Goal: Find specific fact: Find specific fact

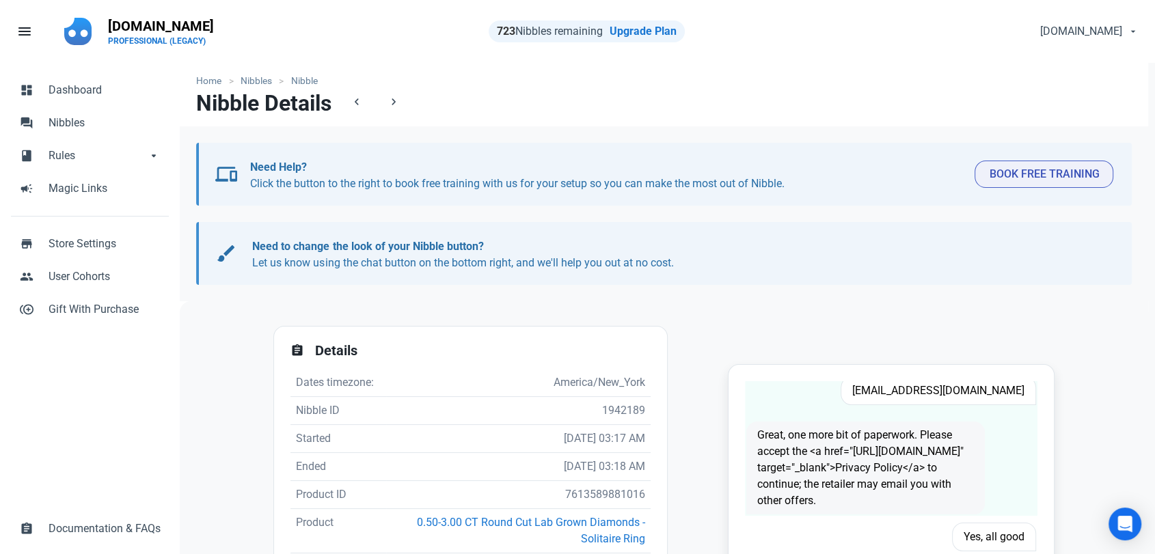
scroll to position [76, 0]
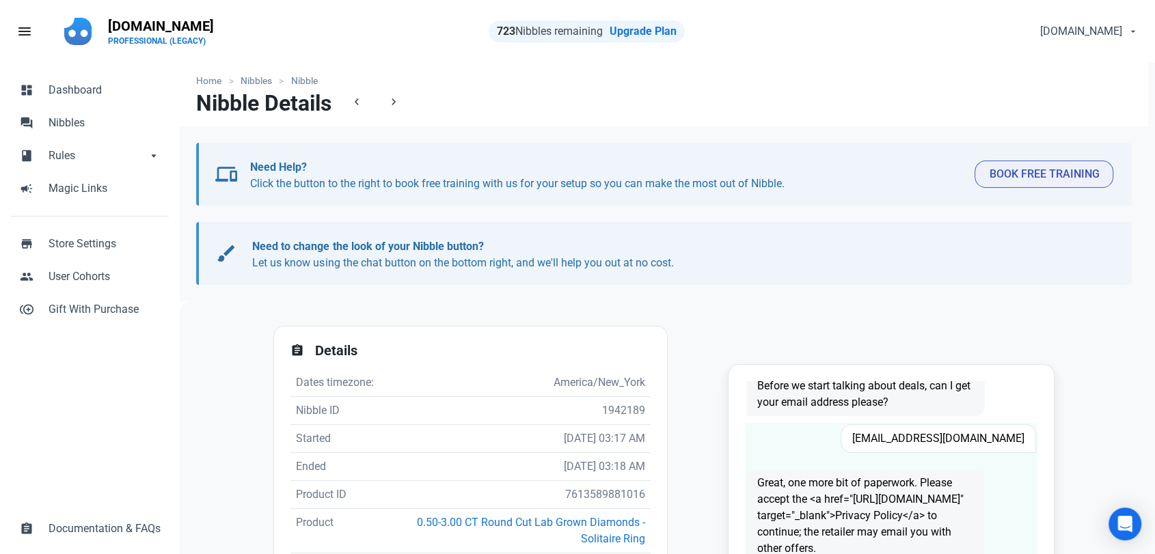
click at [937, 434] on span "brendonrice@gmail.com" at bounding box center [939, 439] width 196 height 29
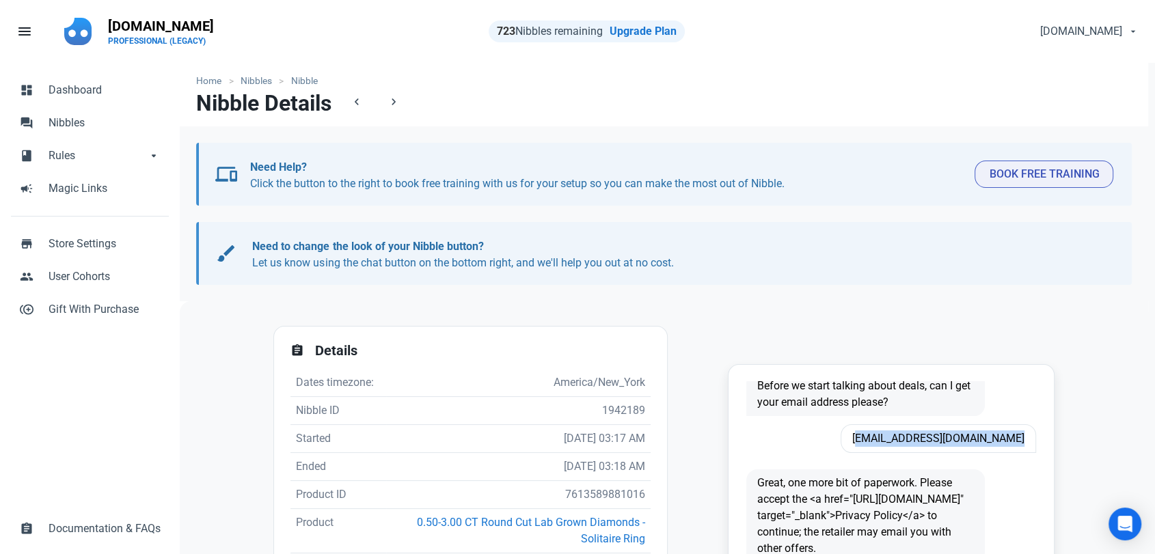
copy span "brendonrice@gmail.com"
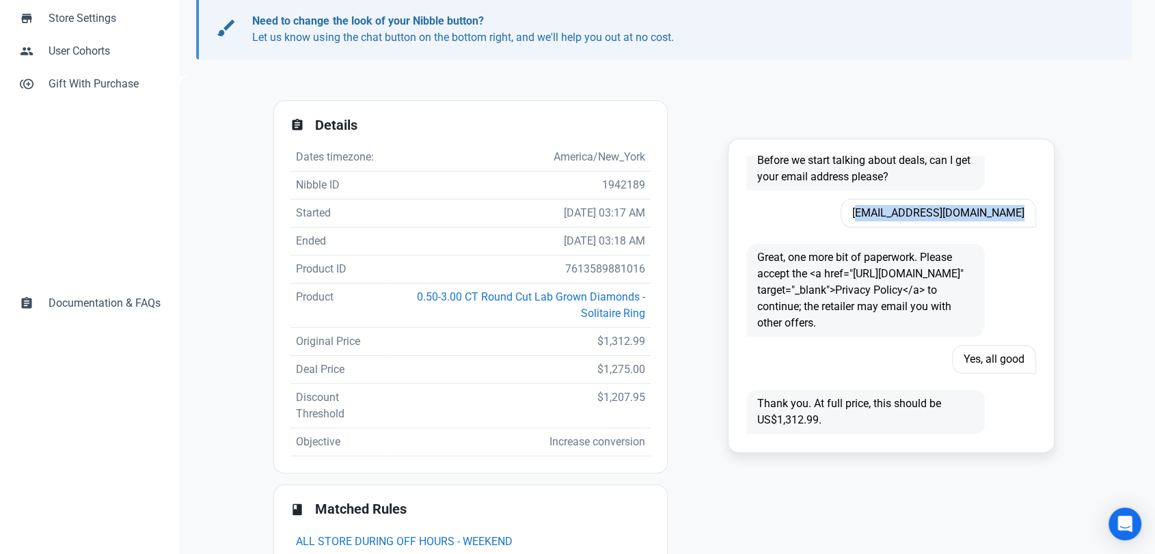
scroll to position [228, 0]
click at [600, 262] on td "7613589881016" at bounding box center [518, 268] width 265 height 28
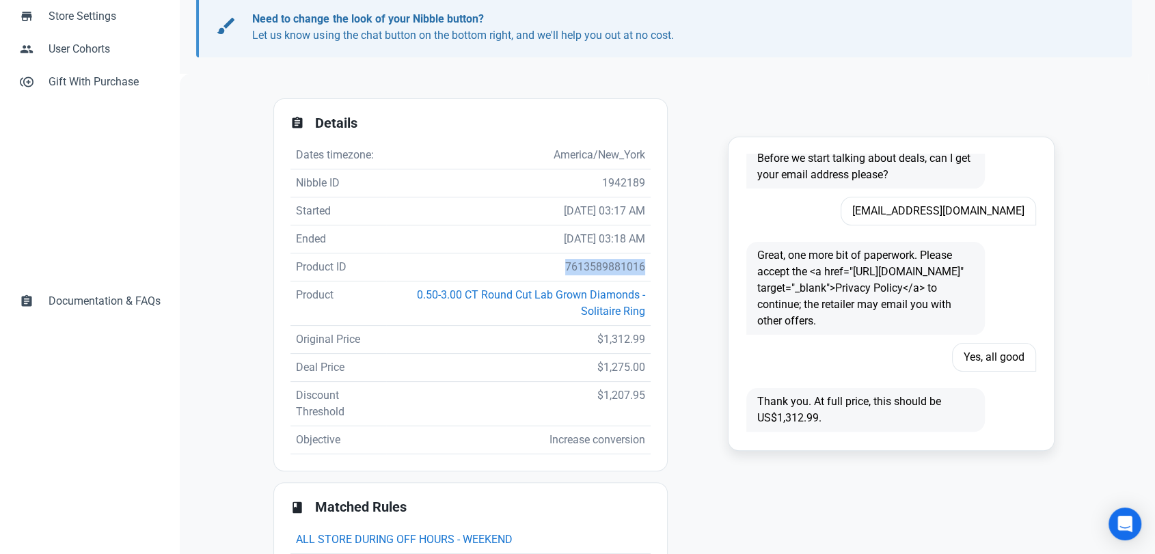
click at [600, 262] on td "7613589881016" at bounding box center [518, 268] width 265 height 28
copy td "7613589881016"
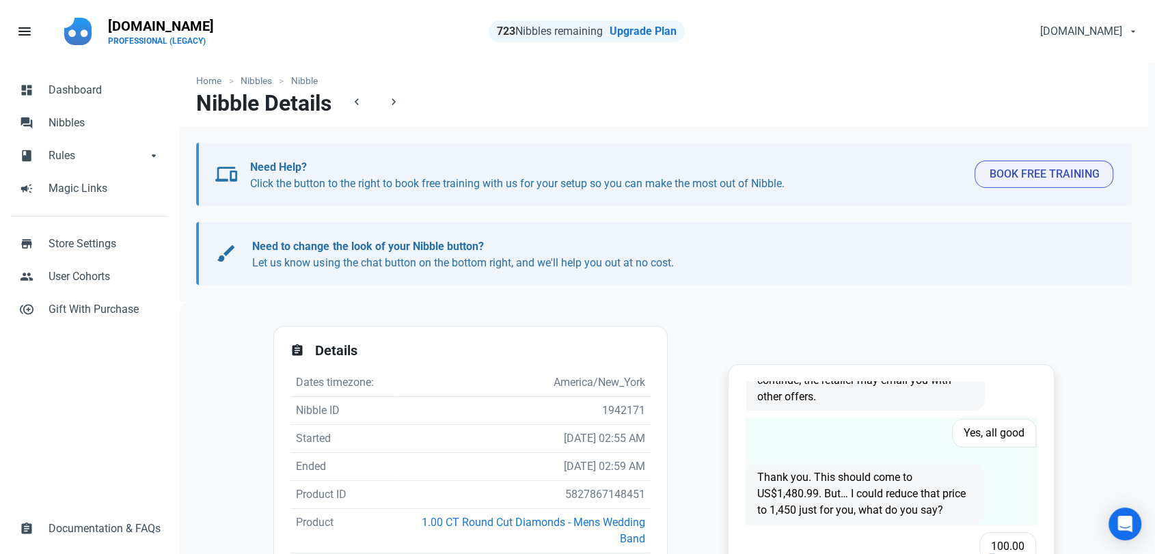
scroll to position [76, 0]
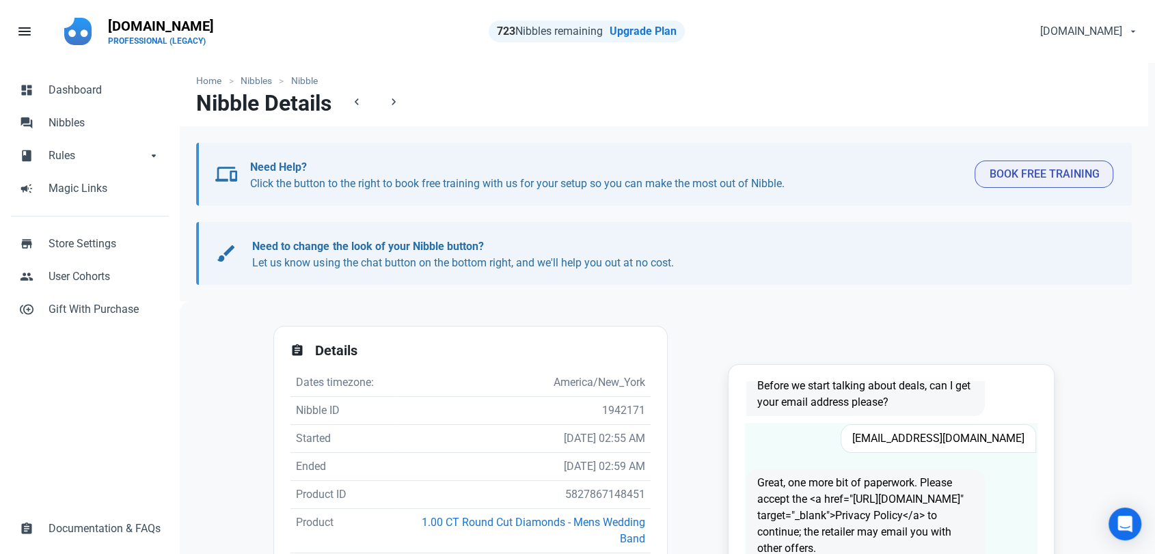
click at [945, 454] on div "[EMAIL_ADDRESS][DOMAIN_NAME]" at bounding box center [917, 438] width 255 height 45
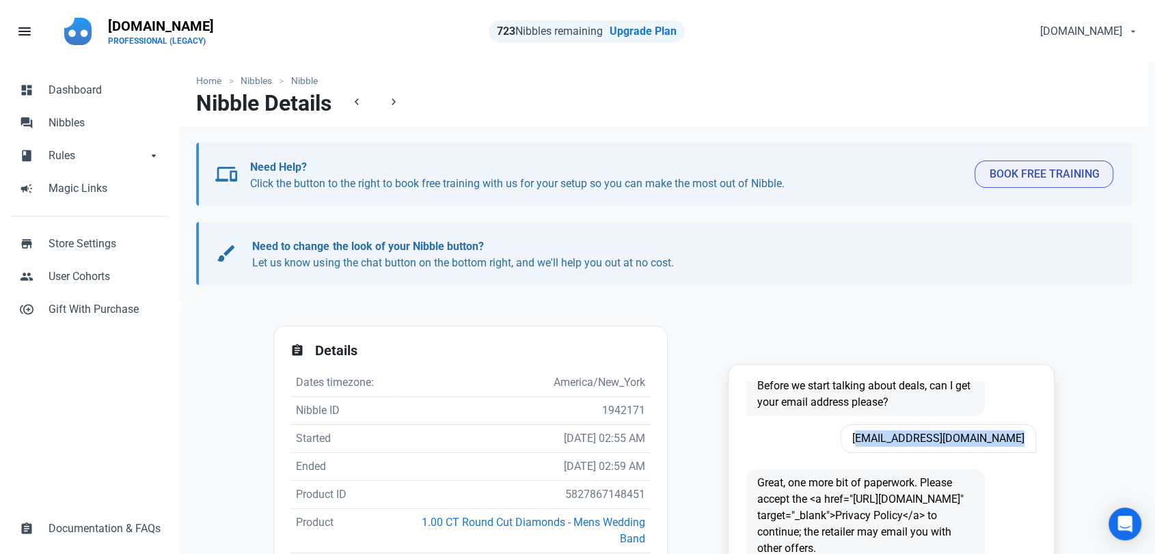
copy span "[EMAIL_ADDRESS][DOMAIN_NAME]"
click at [576, 494] on td "5827867148451" at bounding box center [522, 495] width 256 height 28
copy td "5827867148451"
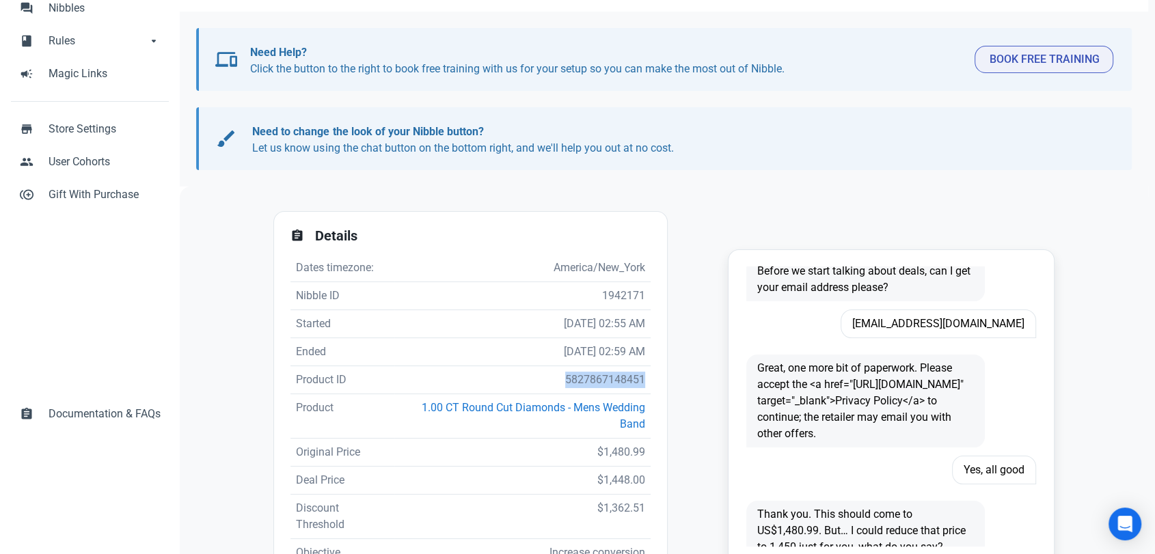
scroll to position [152, 0]
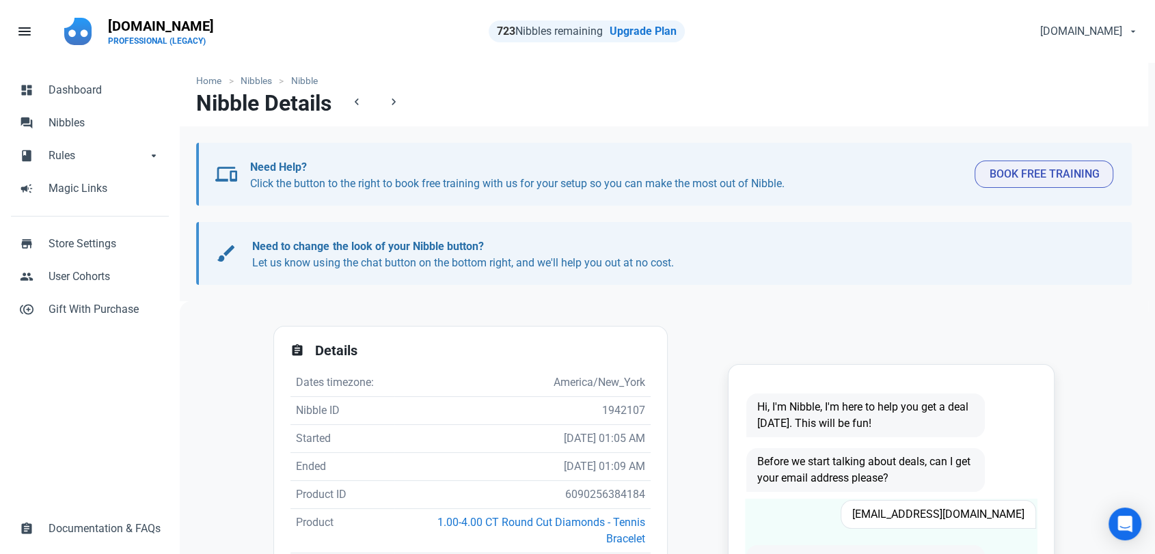
click at [987, 509] on span "Shelarzon@yahoo.com" at bounding box center [939, 514] width 196 height 29
click at [986, 508] on span "Shelarzon@yahoo.com" at bounding box center [939, 514] width 196 height 29
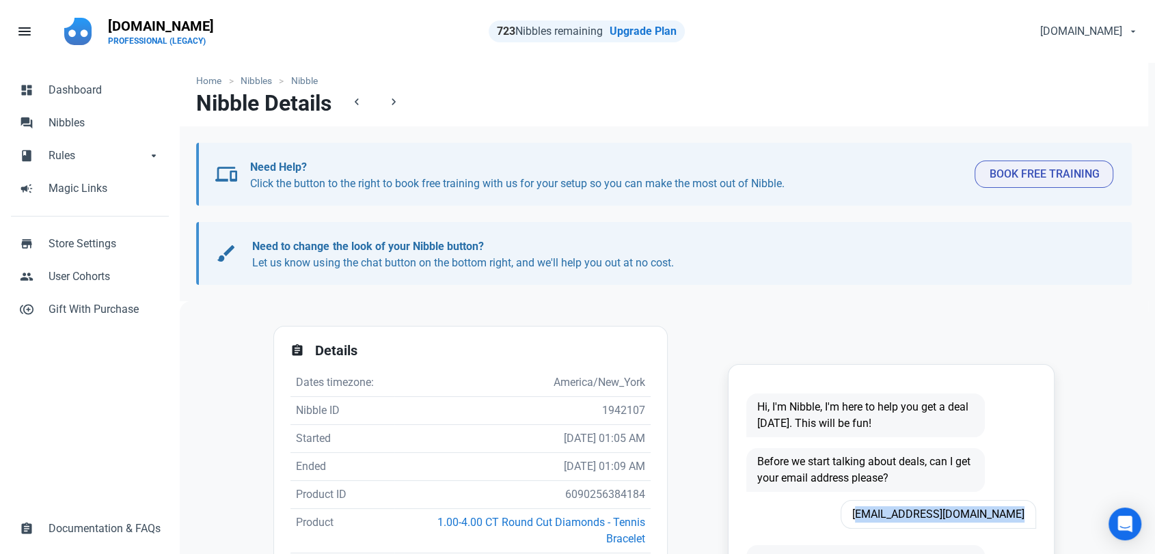
copy span "Shelarzon@yahoo.com"
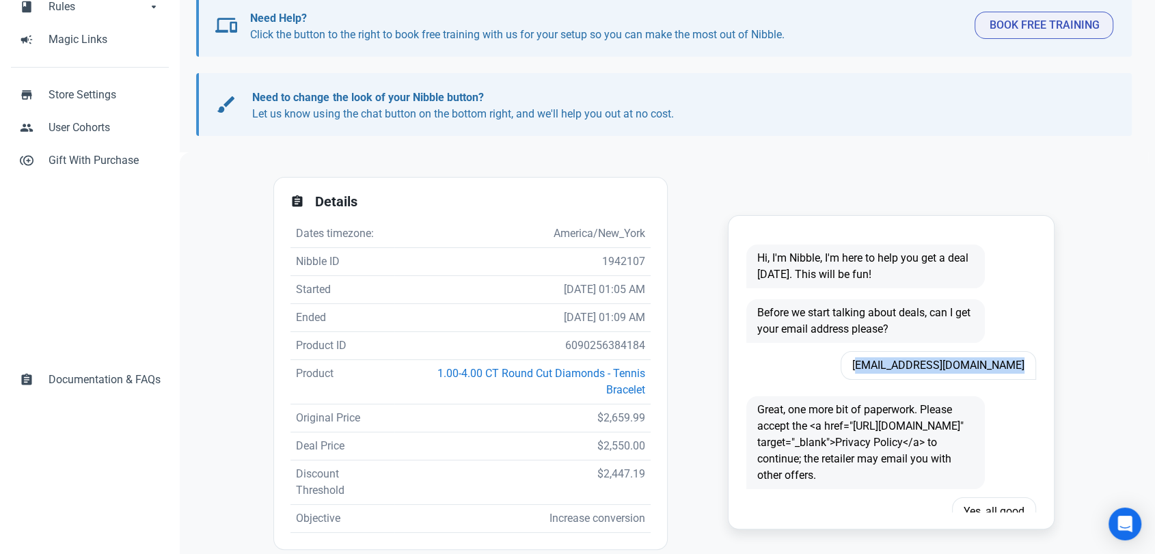
scroll to position [152, 0]
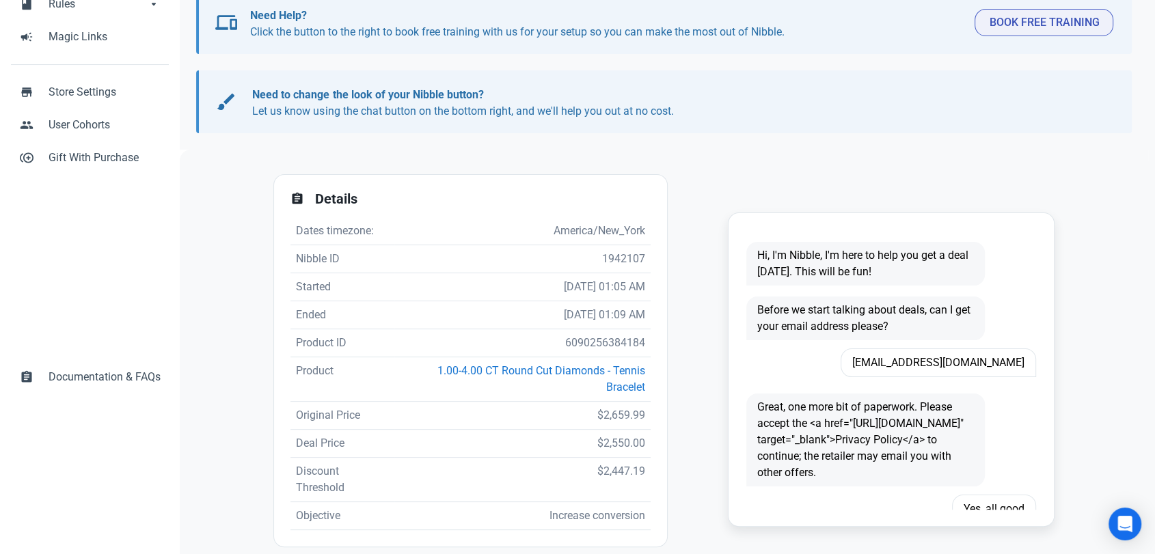
click at [589, 338] on td "6090256384184" at bounding box center [522, 343] width 256 height 28
copy td "6090256384184"
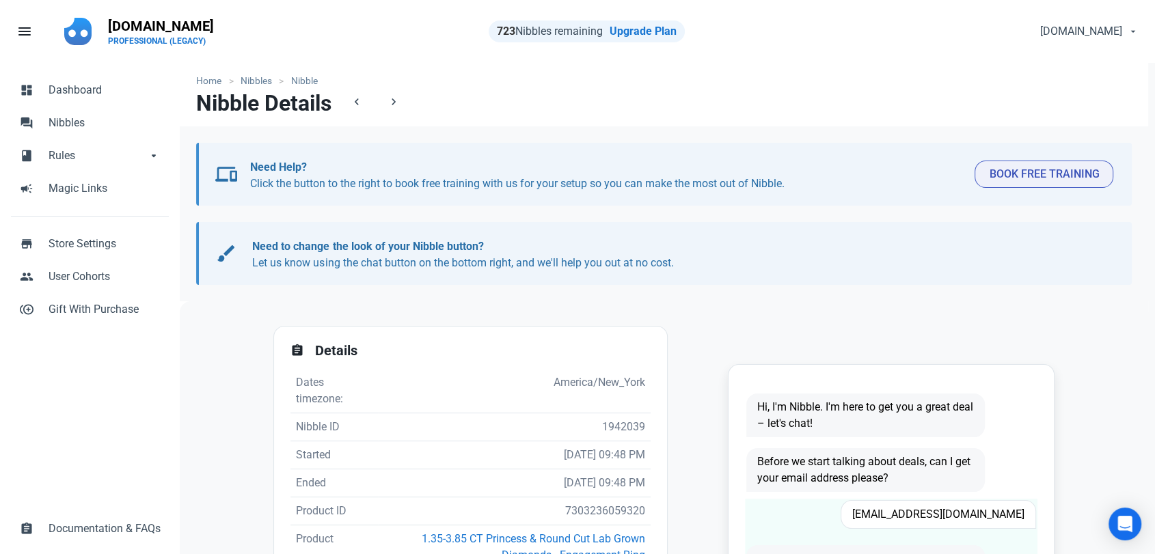
scroll to position [1, 0]
click at [964, 506] on span "pgbarber@gmail.com" at bounding box center [939, 513] width 196 height 29
click at [963, 507] on span "pgbarber@gmail.com" at bounding box center [939, 513] width 196 height 29
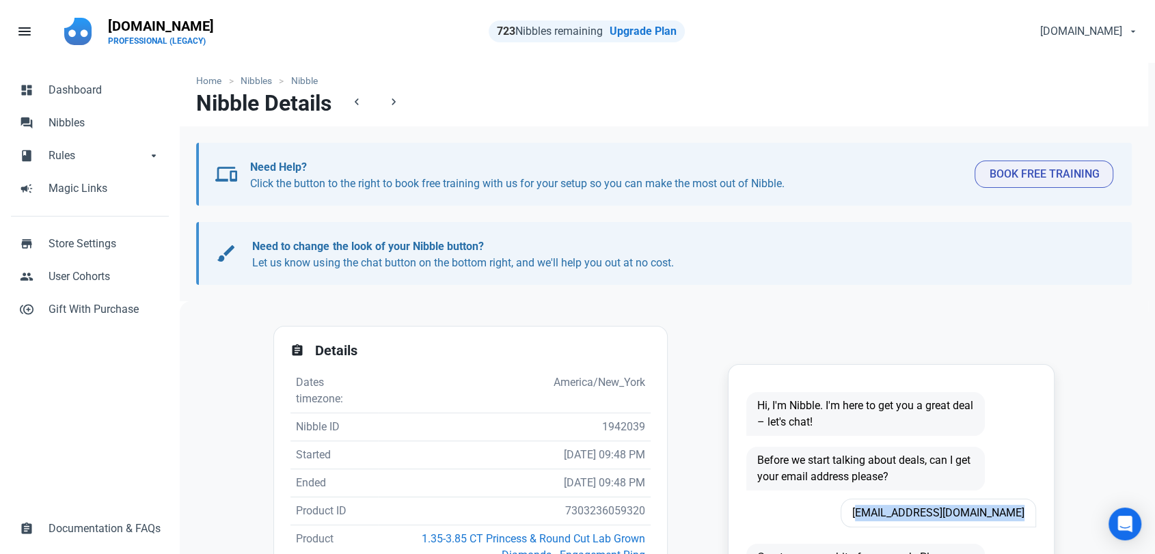
copy span "pgbarber@gmail.com"
click at [596, 513] on td "7303236059320" at bounding box center [514, 512] width 273 height 28
click at [596, 515] on td "7303236059320" at bounding box center [514, 512] width 273 height 28
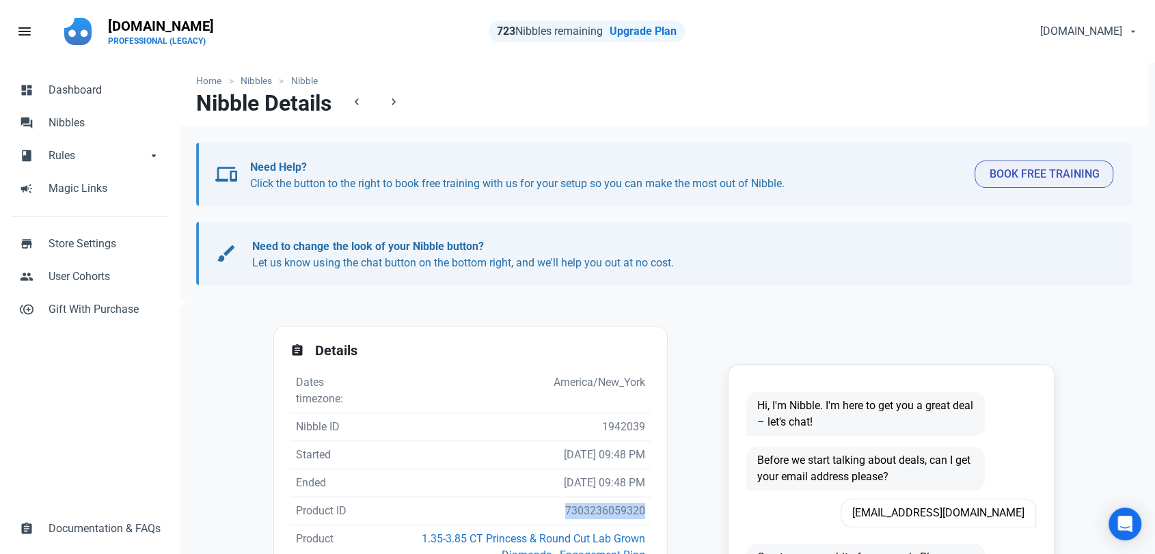
copy td "7303236059320"
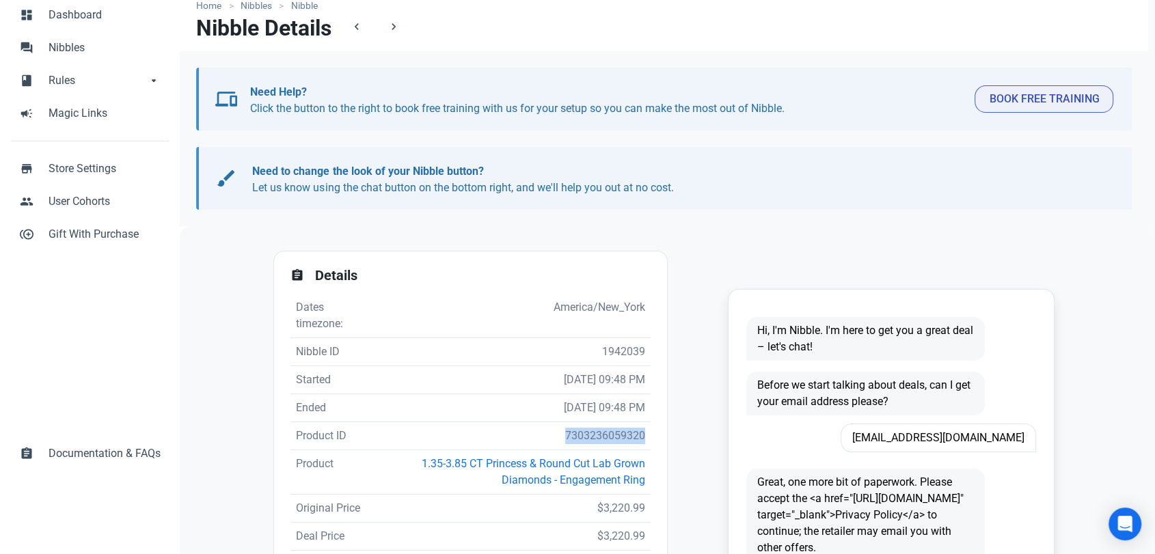
scroll to position [76, 0]
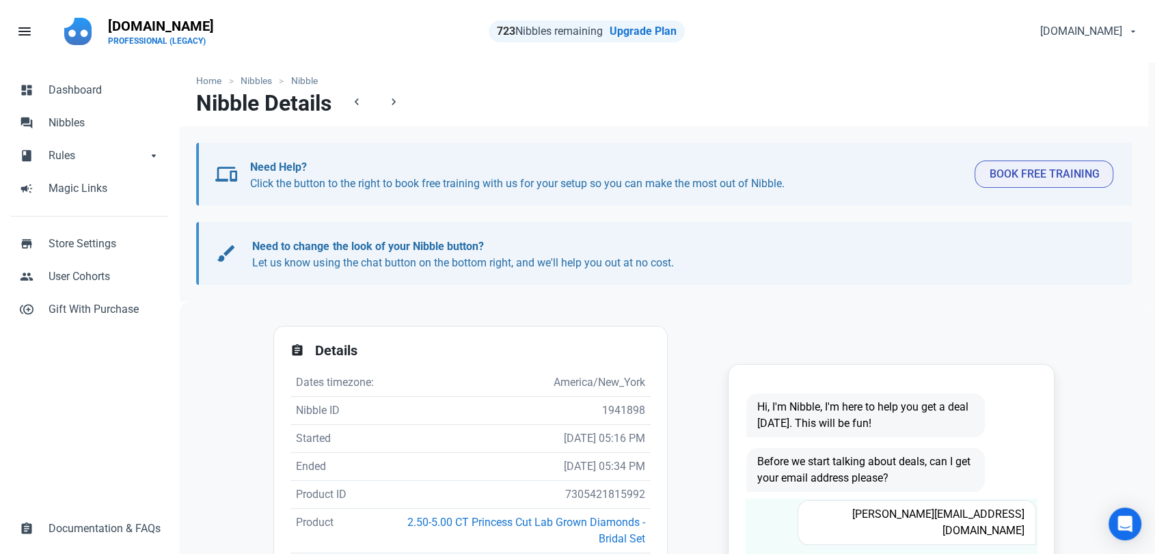
click at [914, 515] on span "[PERSON_NAME][EMAIL_ADDRESS][DOMAIN_NAME]" at bounding box center [917, 522] width 239 height 45
click at [914, 515] on span "bruce.peterson40@gmail.com" at bounding box center [917, 522] width 239 height 45
click at [914, 513] on span "bruce.peterson40@gmail.com" at bounding box center [917, 522] width 239 height 45
copy span "bruce.peterson40@gmail.com"
click at [567, 494] on td "7305421815992" at bounding box center [519, 495] width 263 height 28
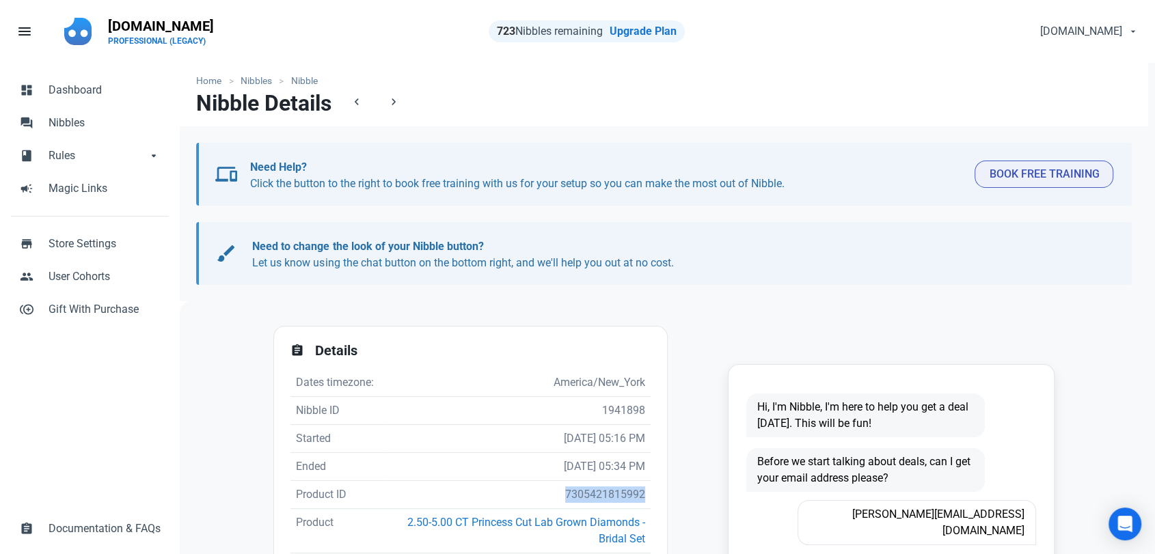
click at [568, 494] on td "7305421815992" at bounding box center [519, 495] width 263 height 28
copy td "7305421815992"
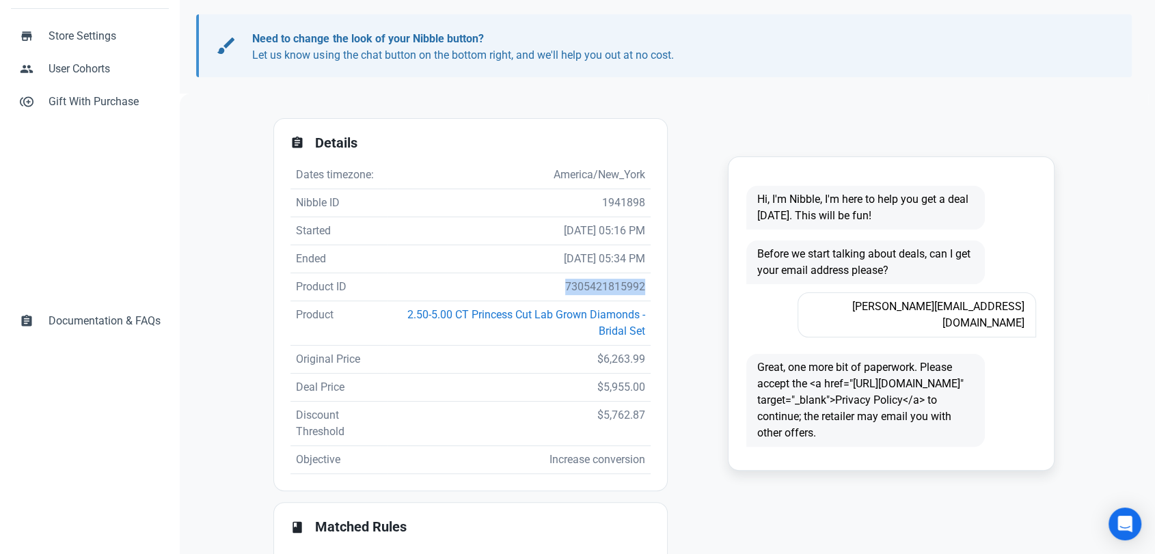
scroll to position [228, 0]
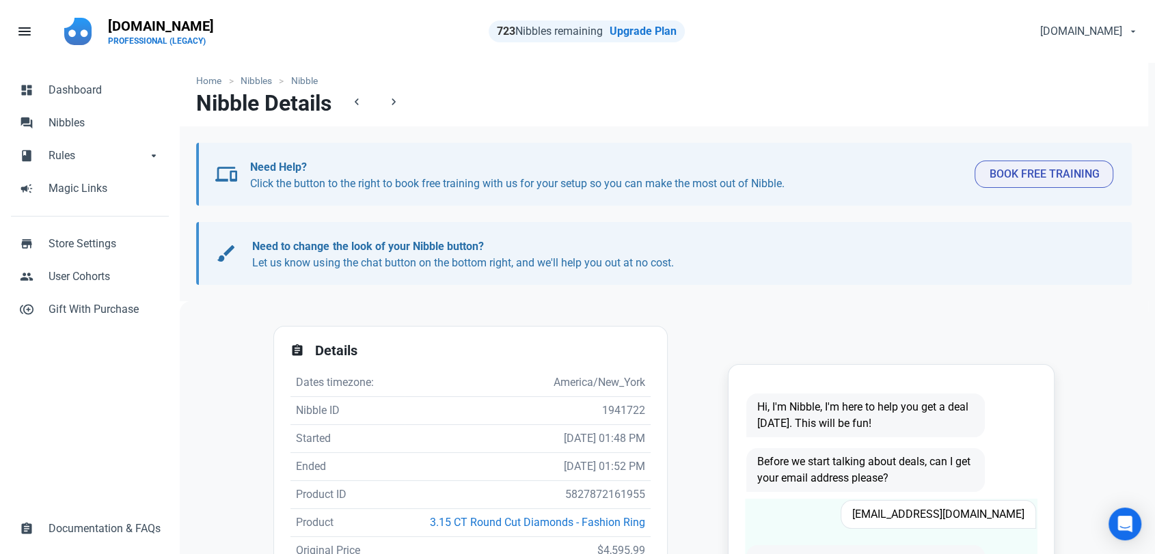
click at [934, 508] on span "guymoderelli@hotmail.com" at bounding box center [939, 514] width 196 height 29
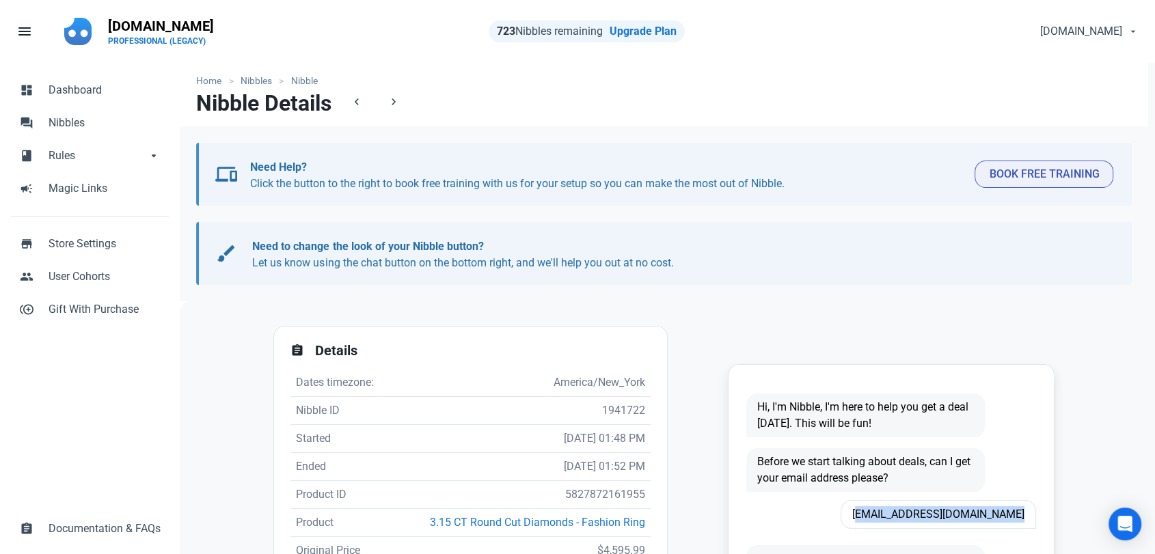
copy span "guymoderelli@hotmail.com"
click at [591, 494] on td "5827872161955" at bounding box center [528, 495] width 246 height 28
click at [592, 494] on td "5827872161955" at bounding box center [528, 495] width 246 height 28
click at [593, 492] on td "5827872161955" at bounding box center [528, 495] width 246 height 28
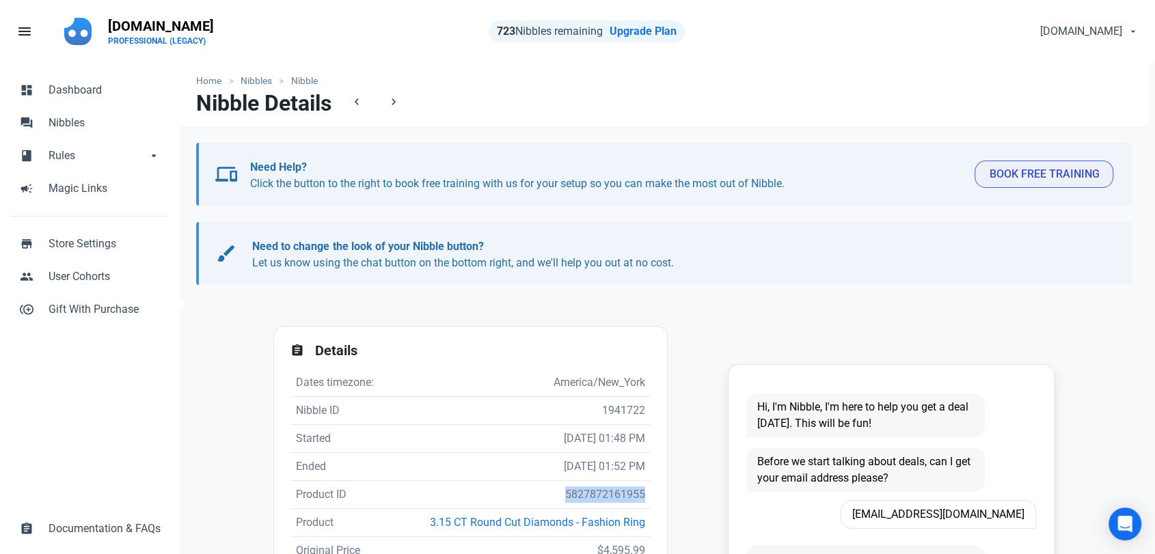
copy td "5827872161955"
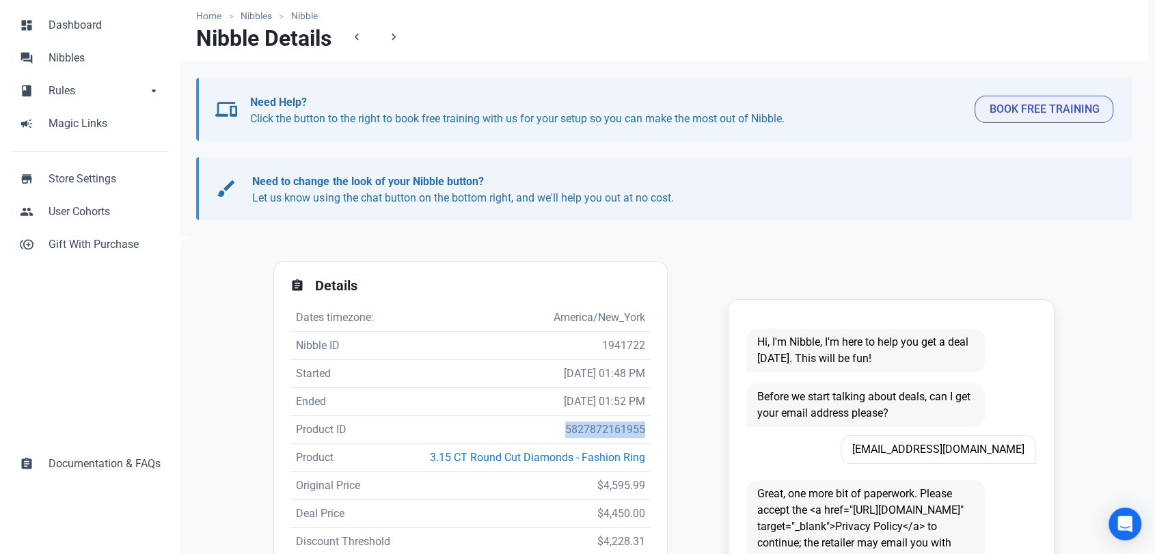
scroll to position [152, 0]
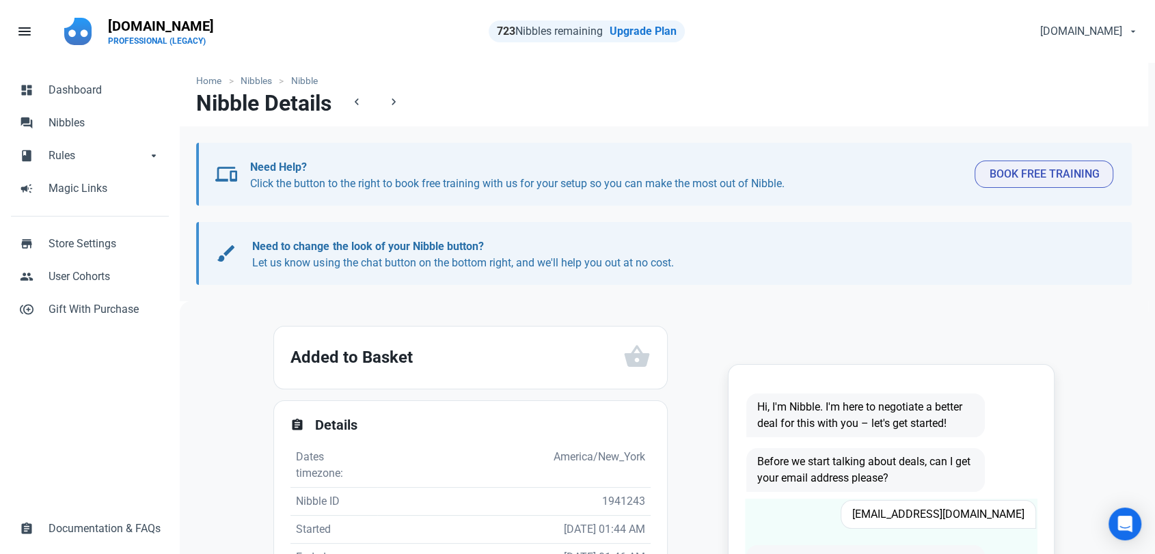
click at [893, 507] on span "Carebear7795@yahoo.com" at bounding box center [939, 514] width 196 height 29
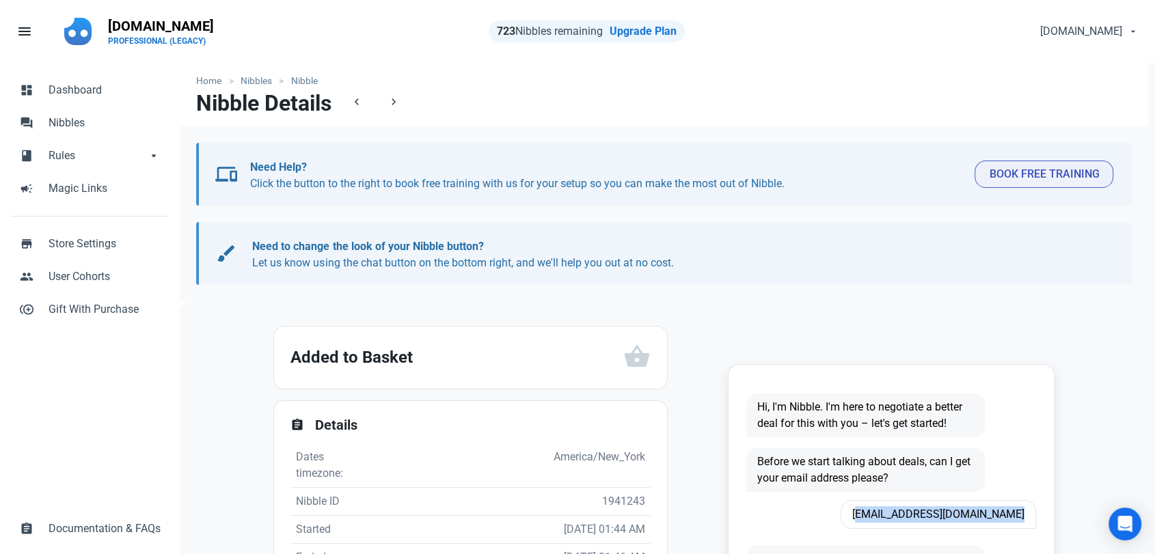
copy span "Carebear7795@yahoo.com"
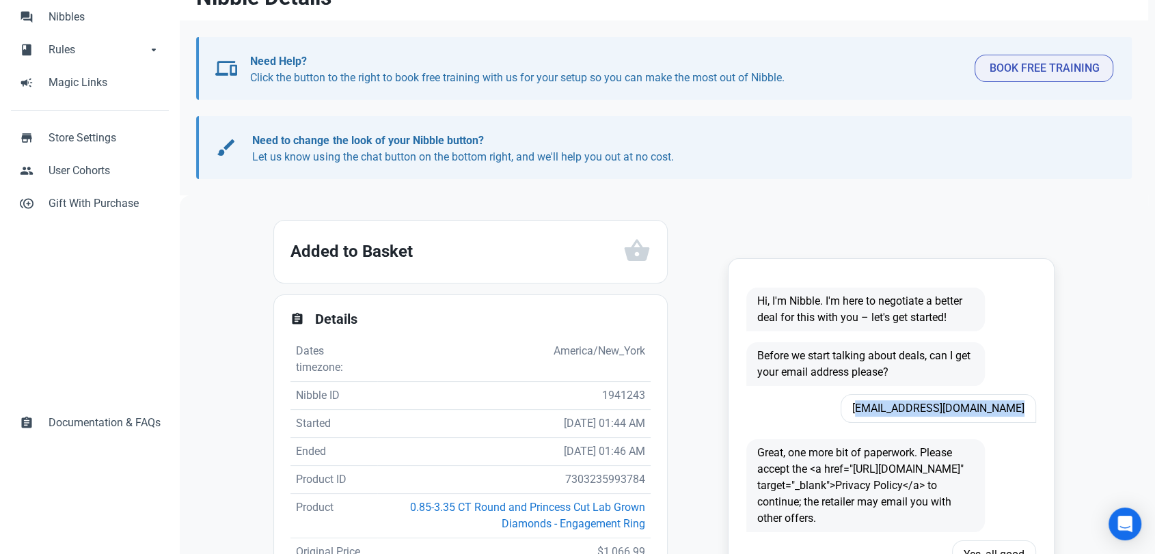
scroll to position [228, 0]
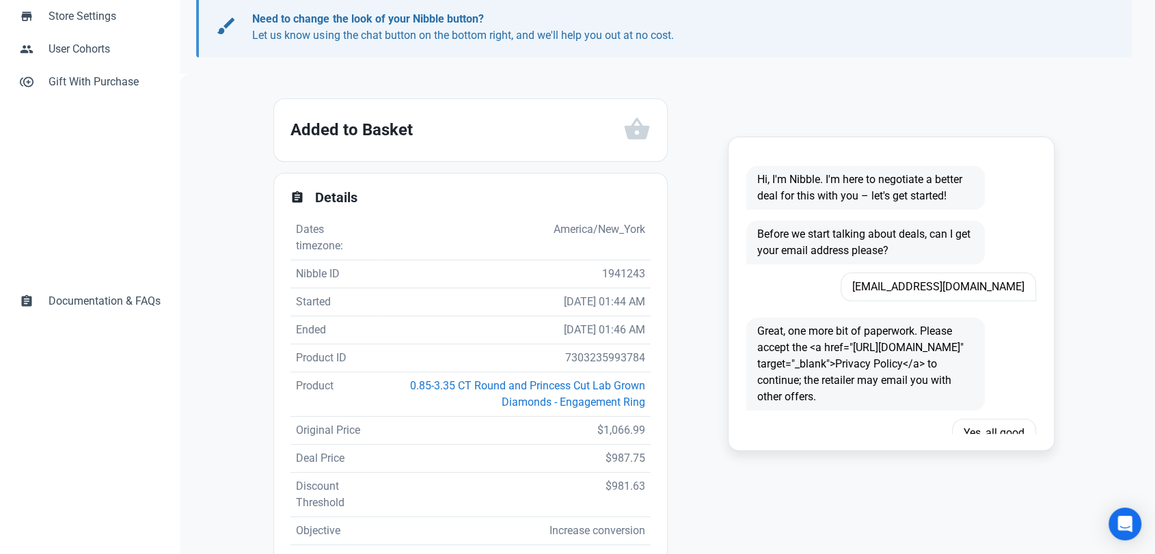
click at [587, 355] on td "7303235993784" at bounding box center [513, 359] width 273 height 28
click at [587, 354] on td "7303235993784" at bounding box center [513, 359] width 273 height 28
copy td "7303235993784"
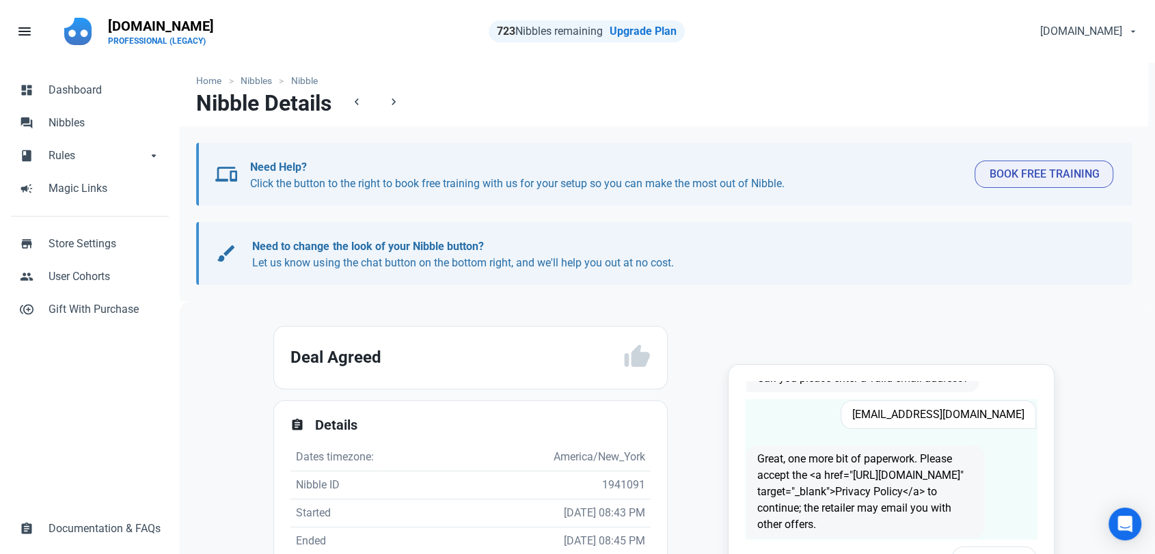
scroll to position [228, 0]
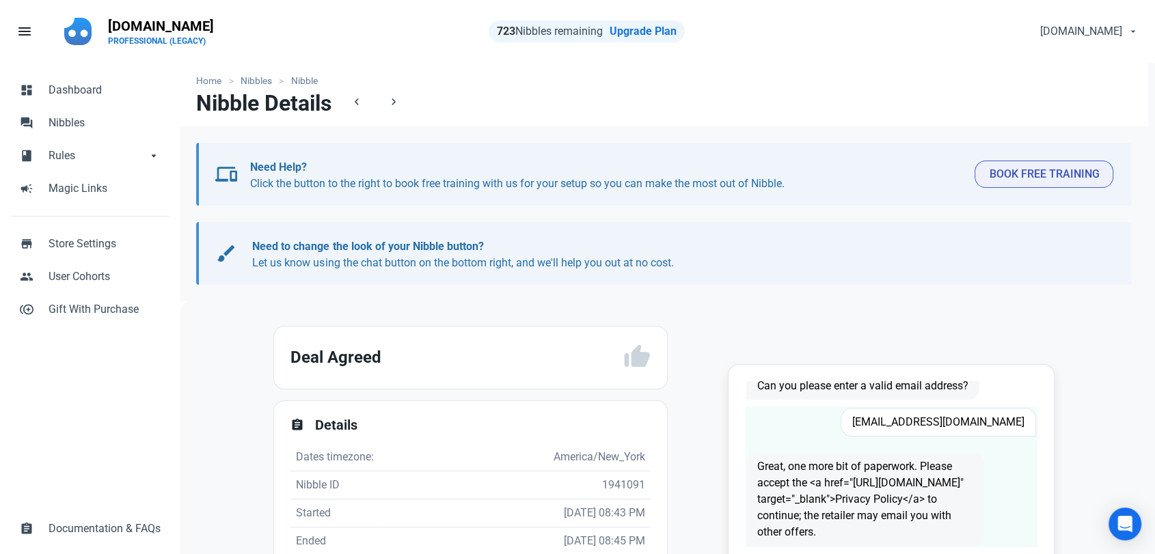
click at [960, 423] on span "[EMAIL_ADDRESS][DOMAIN_NAME]" at bounding box center [939, 422] width 196 height 29
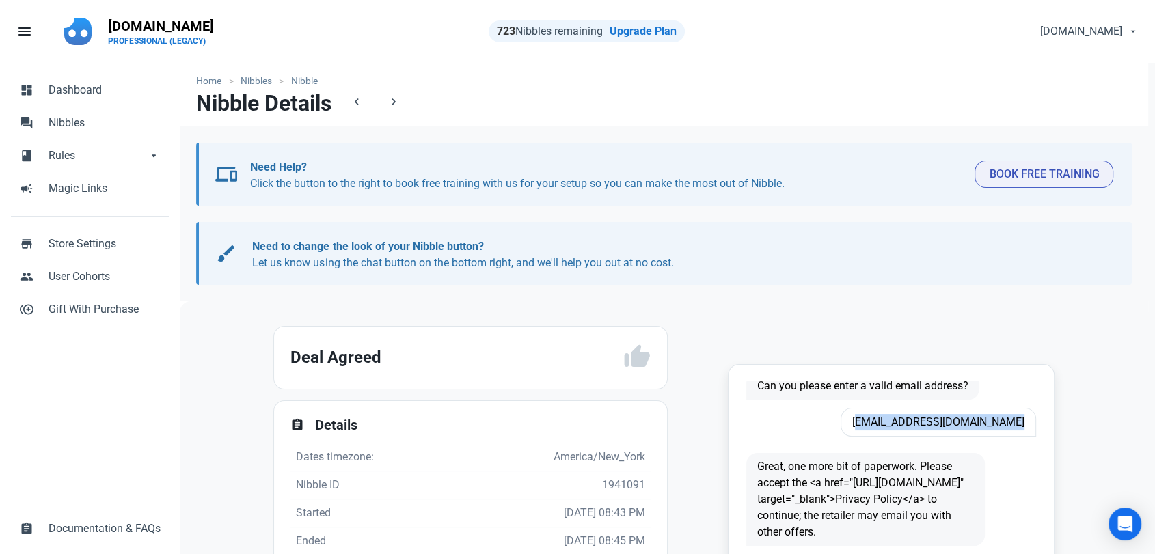
copy span "[EMAIL_ADDRESS][DOMAIN_NAME]"
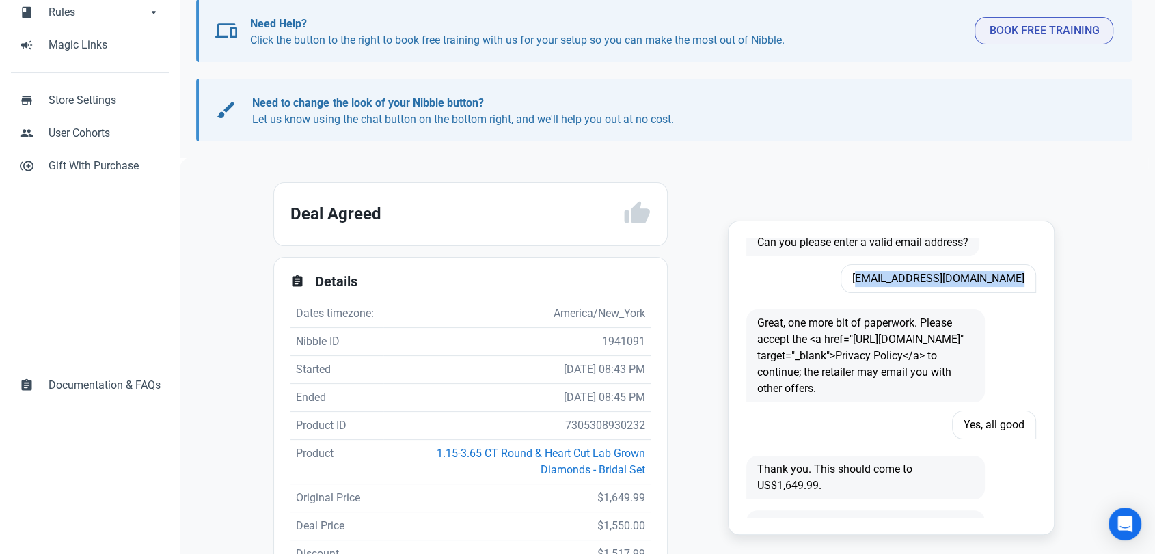
scroll to position [152, 0]
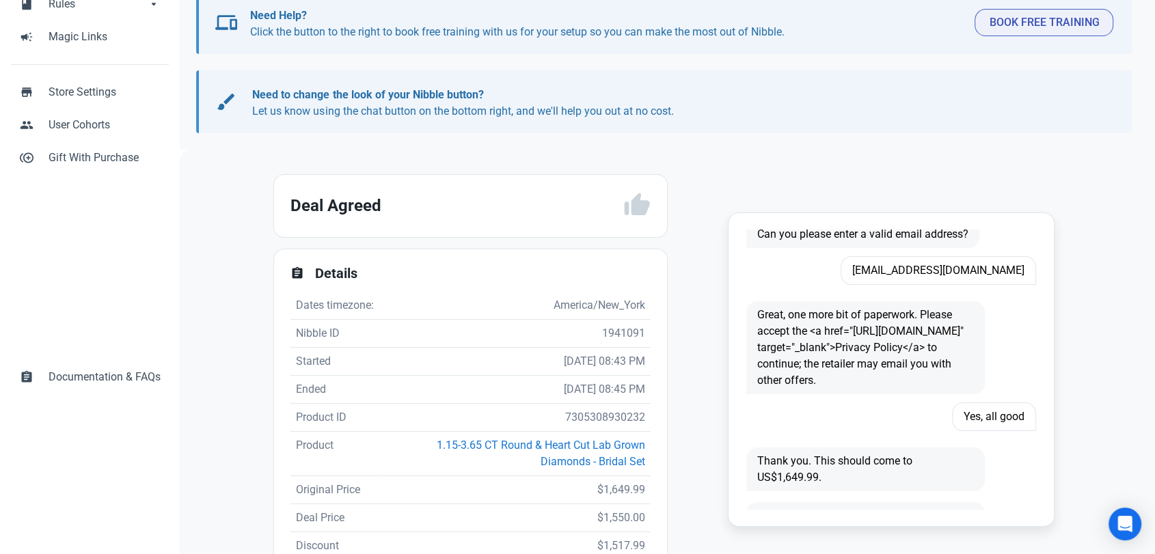
click at [593, 416] on td "7305308930232" at bounding box center [517, 418] width 267 height 28
copy td "7305308930232"
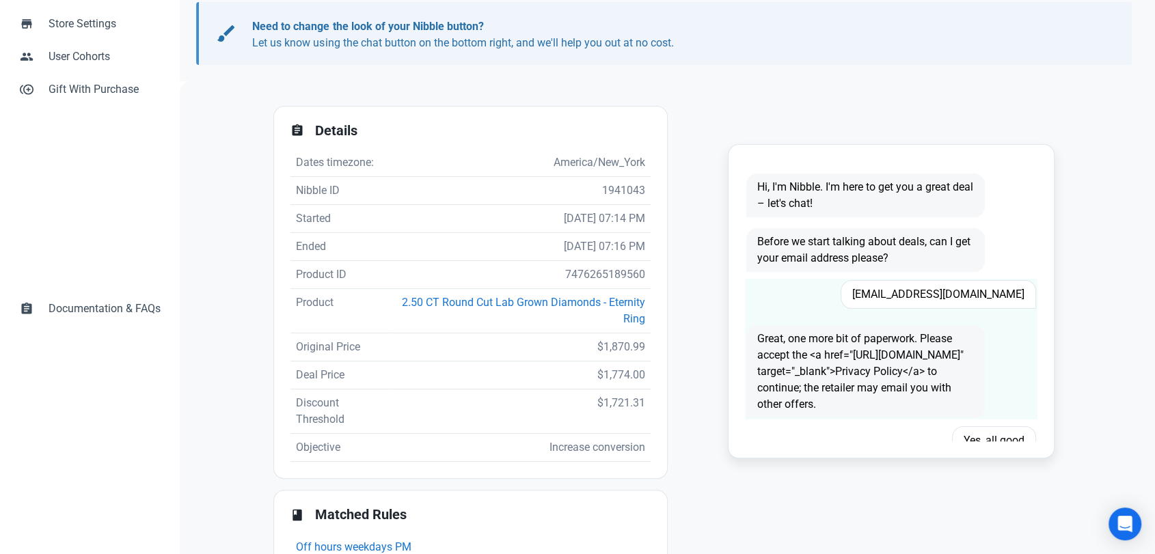
scroll to position [228, 0]
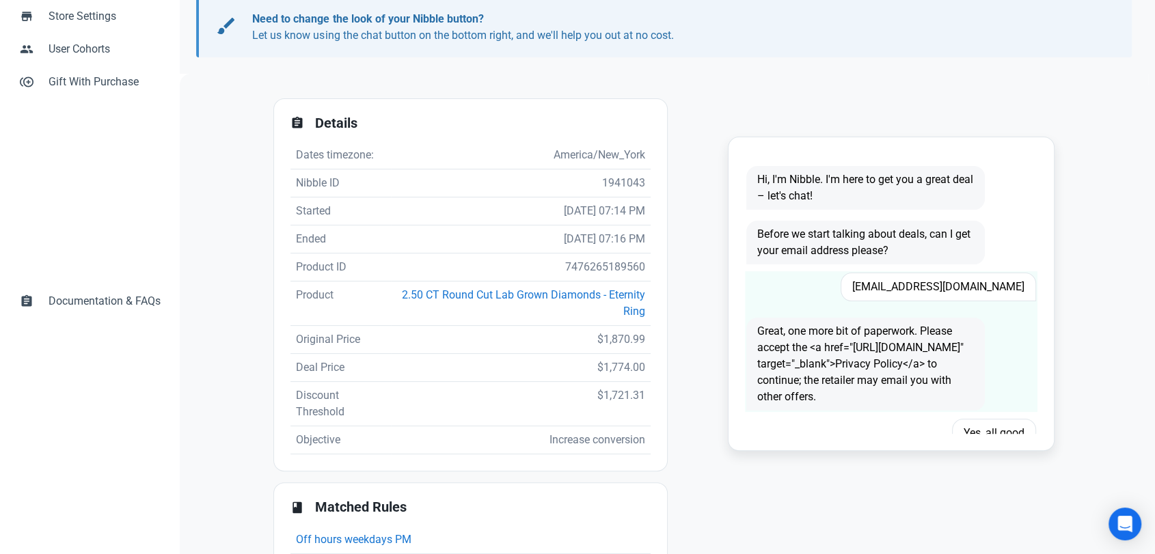
click at [932, 288] on span "mbranche73@yahoo.com" at bounding box center [939, 287] width 196 height 29
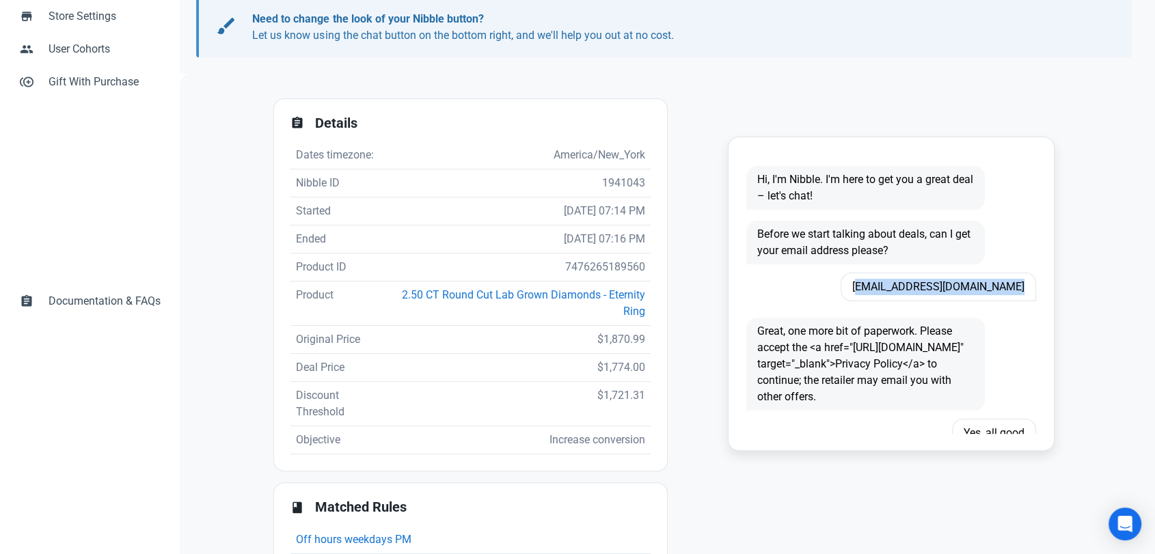
copy span "mbranche73@yahoo.com"
click at [580, 261] on td "7476265189560" at bounding box center [521, 268] width 260 height 28
copy td "7476265189560"
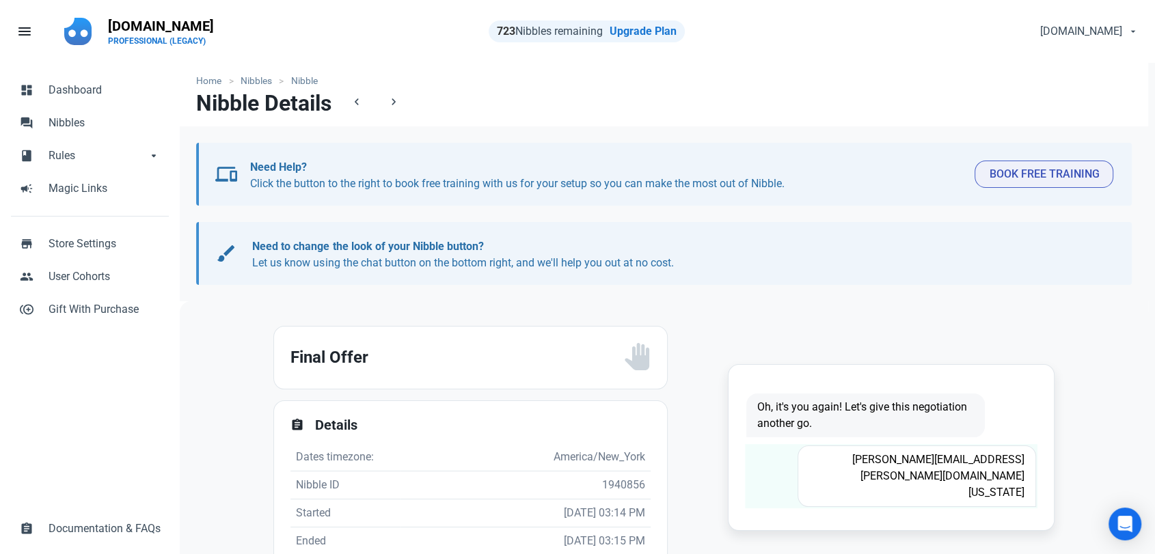
click at [885, 462] on span "[PERSON_NAME][EMAIL_ADDRESS][PERSON_NAME][DOMAIN_NAME][US_STATE]" at bounding box center [917, 477] width 239 height 62
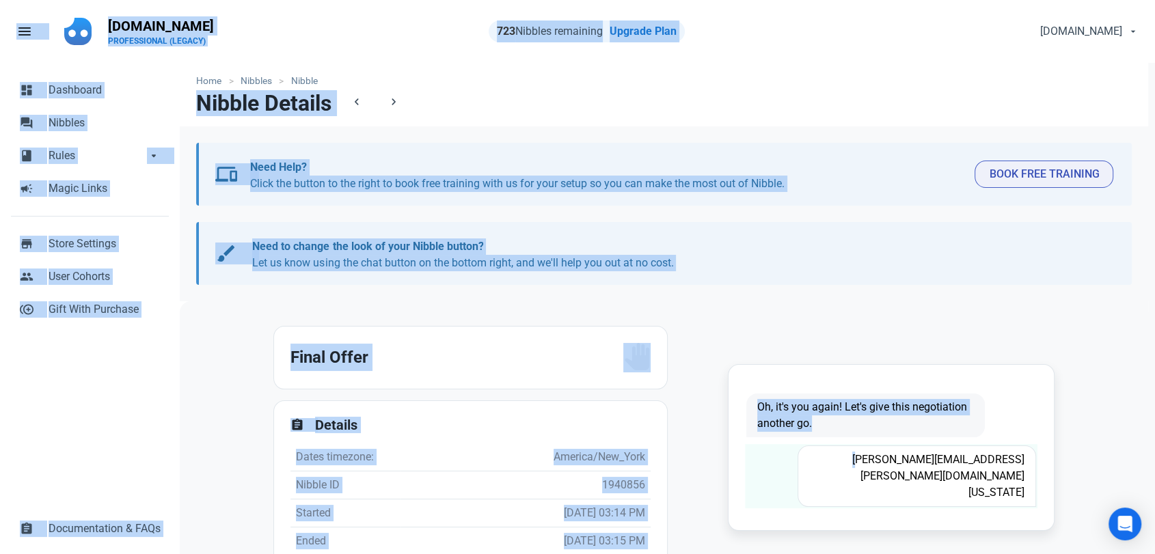
click at [885, 462] on span "[PERSON_NAME][EMAIL_ADDRESS][PERSON_NAME][DOMAIN_NAME][US_STATE]" at bounding box center [917, 477] width 239 height 62
copy span "[PERSON_NAME]"
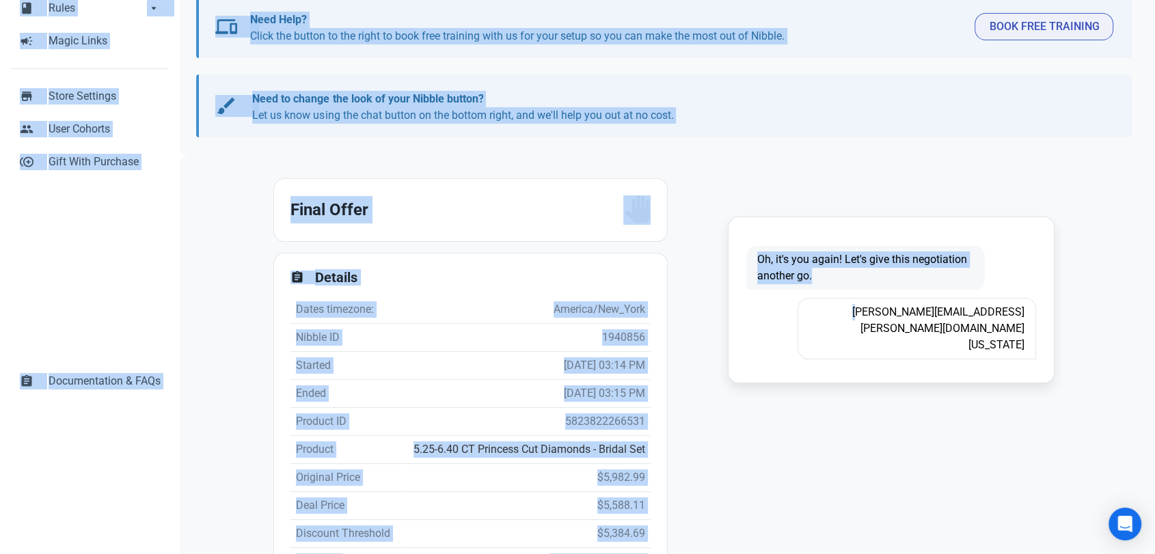
scroll to position [152, 0]
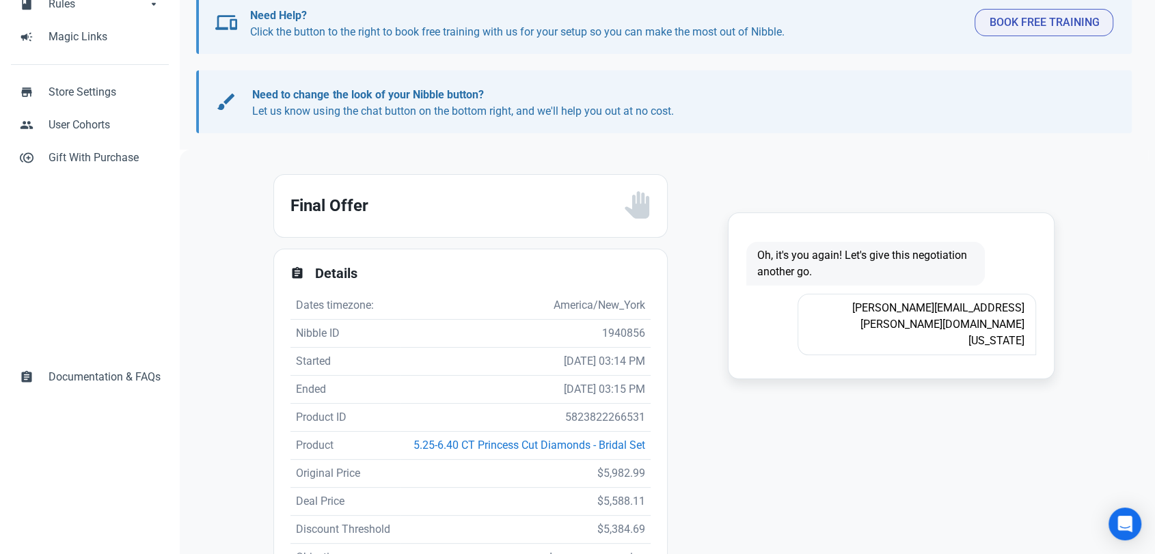
click at [571, 416] on td "5823822266531" at bounding box center [526, 418] width 252 height 28
copy td "5823822266531"
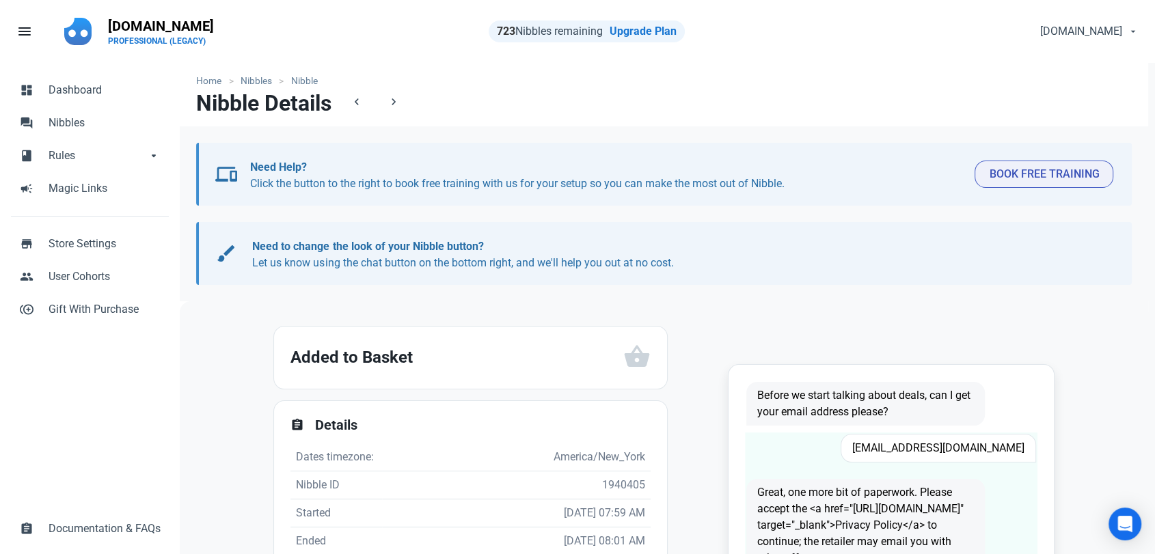
scroll to position [76, 0]
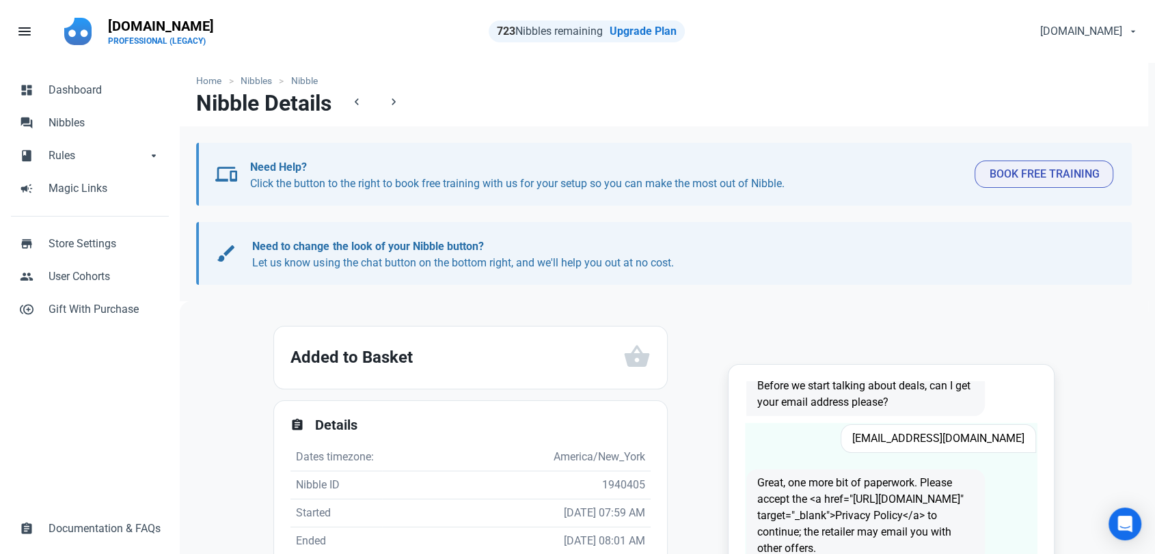
click at [904, 443] on span "damontheagent@gmail.com" at bounding box center [939, 439] width 196 height 29
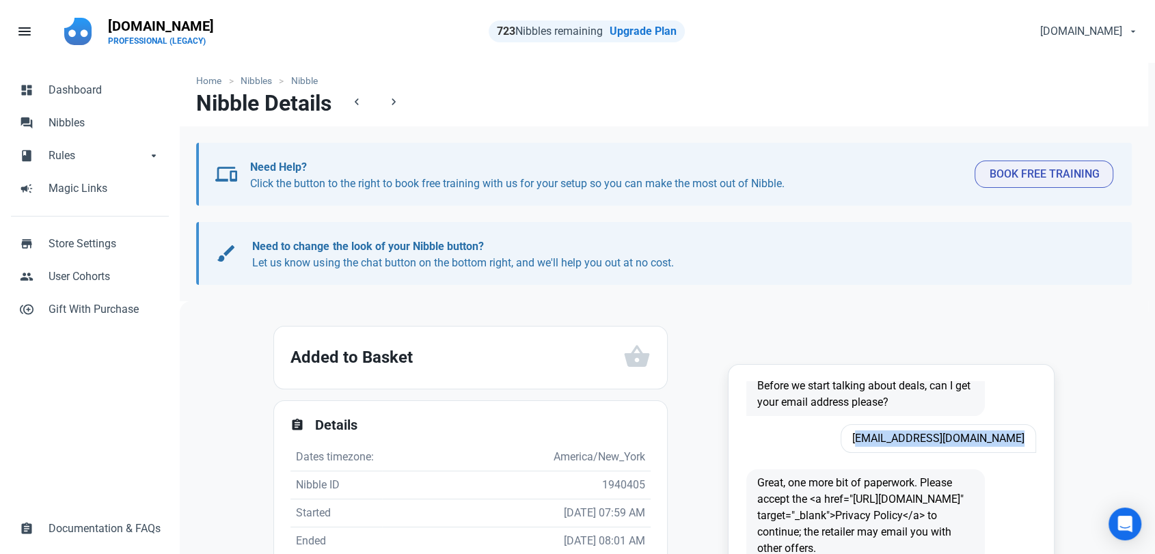
copy span "damontheagent@gmail.com"
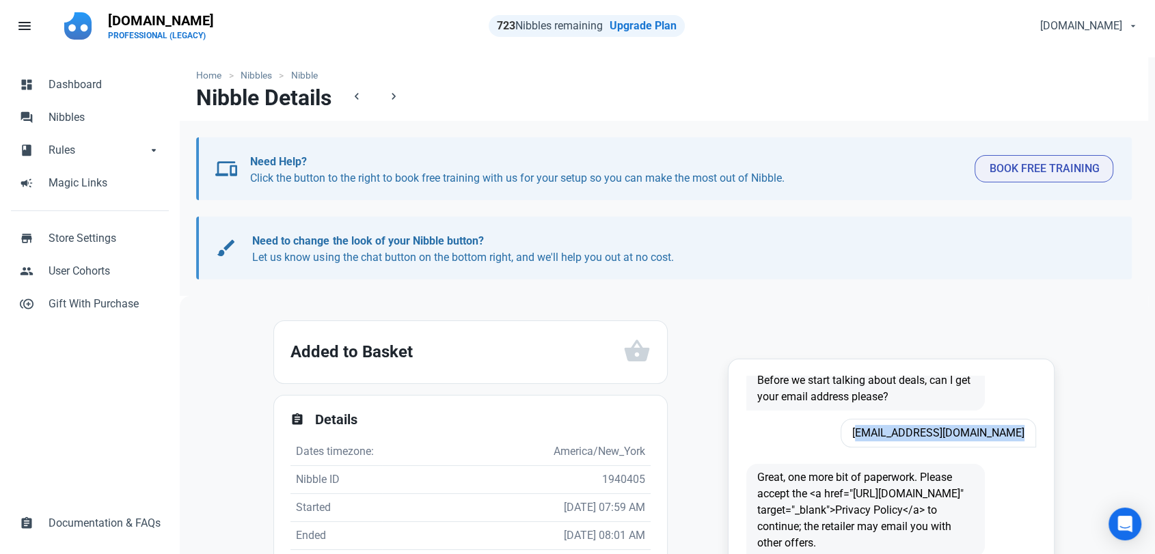
scroll to position [304, 0]
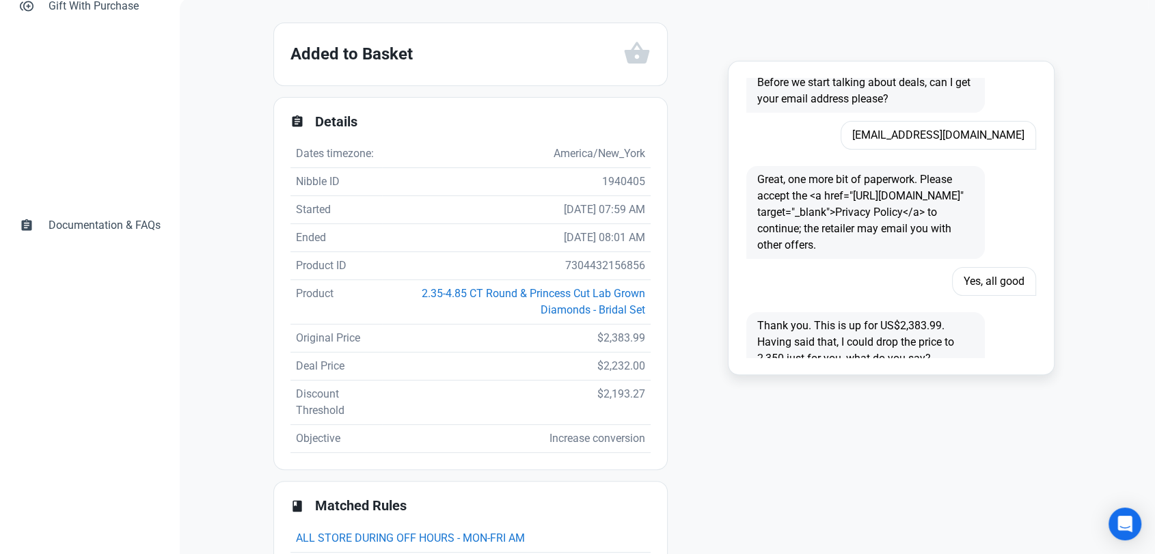
click at [600, 271] on td "7304432156856" at bounding box center [516, 266] width 269 height 28
click at [589, 280] on td "7304432156856" at bounding box center [516, 266] width 269 height 28
copy td "7304432156856"
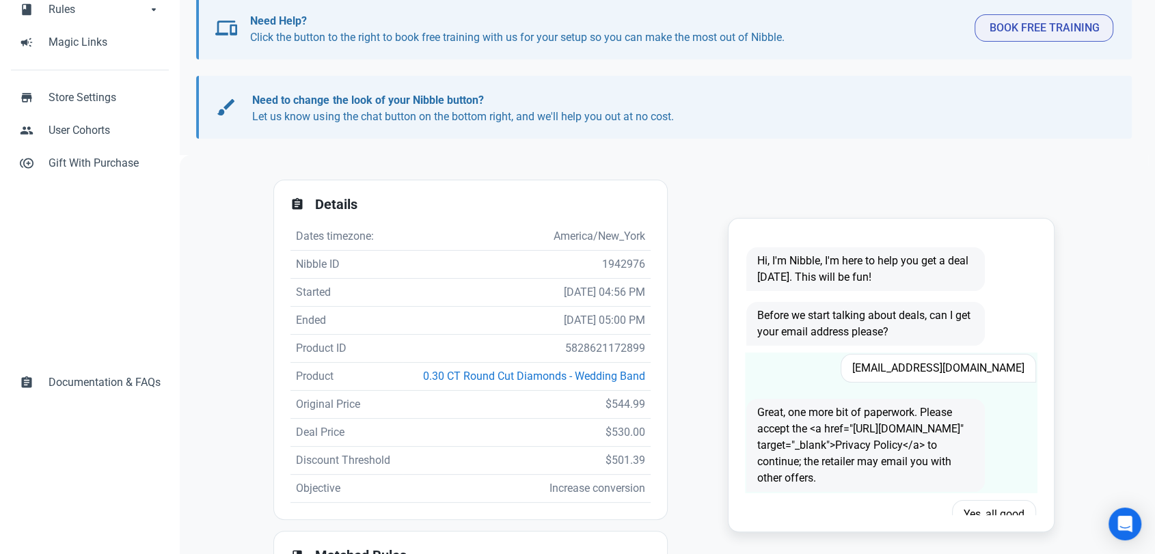
scroll to position [152, 0]
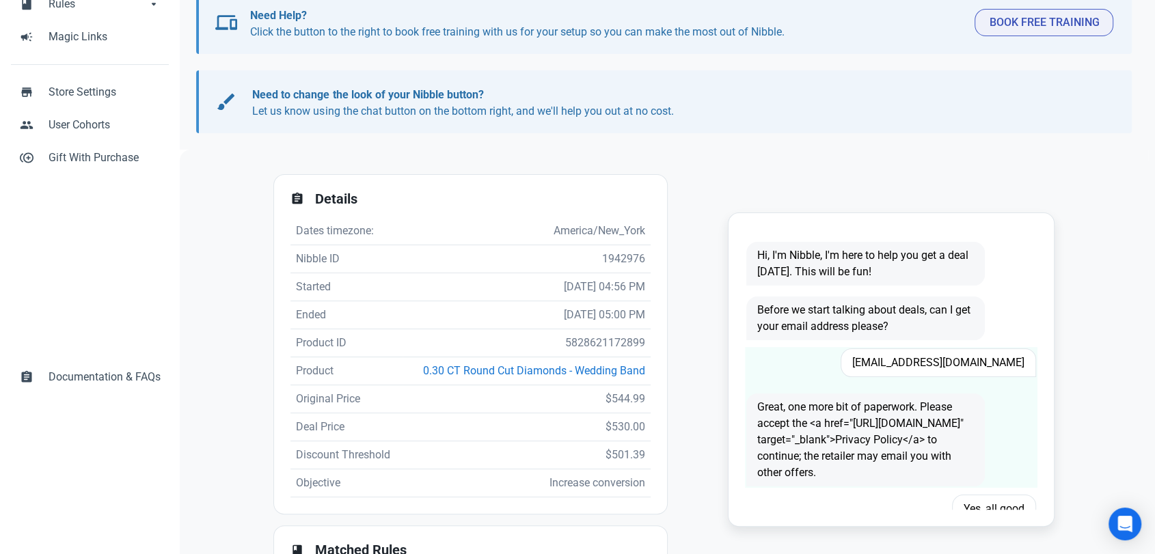
drag, startPoint x: 915, startPoint y: 347, endPoint x: 922, endPoint y: 355, distance: 10.7
click at [915, 349] on div "[EMAIL_ADDRESS][DOMAIN_NAME]" at bounding box center [917, 362] width 255 height 45
click at [950, 364] on span "[EMAIL_ADDRESS][DOMAIN_NAME]" at bounding box center [939, 363] width 196 height 29
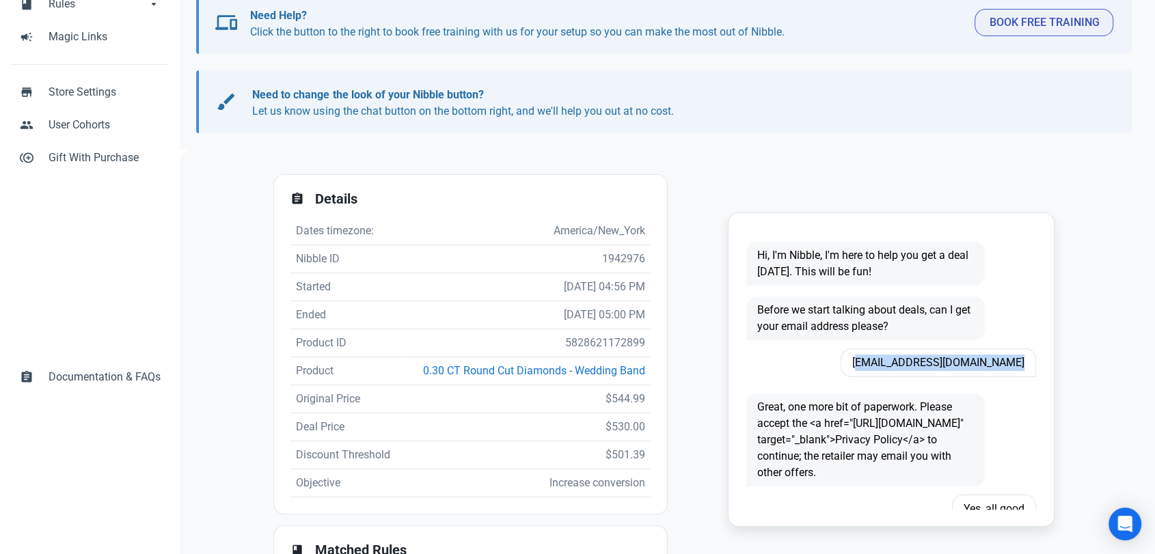
copy span "[EMAIL_ADDRESS][DOMAIN_NAME]"
click at [579, 338] on td "5828621172899" at bounding box center [527, 343] width 248 height 28
copy td "5828621172899"
